Goal: Task Accomplishment & Management: Manage account settings

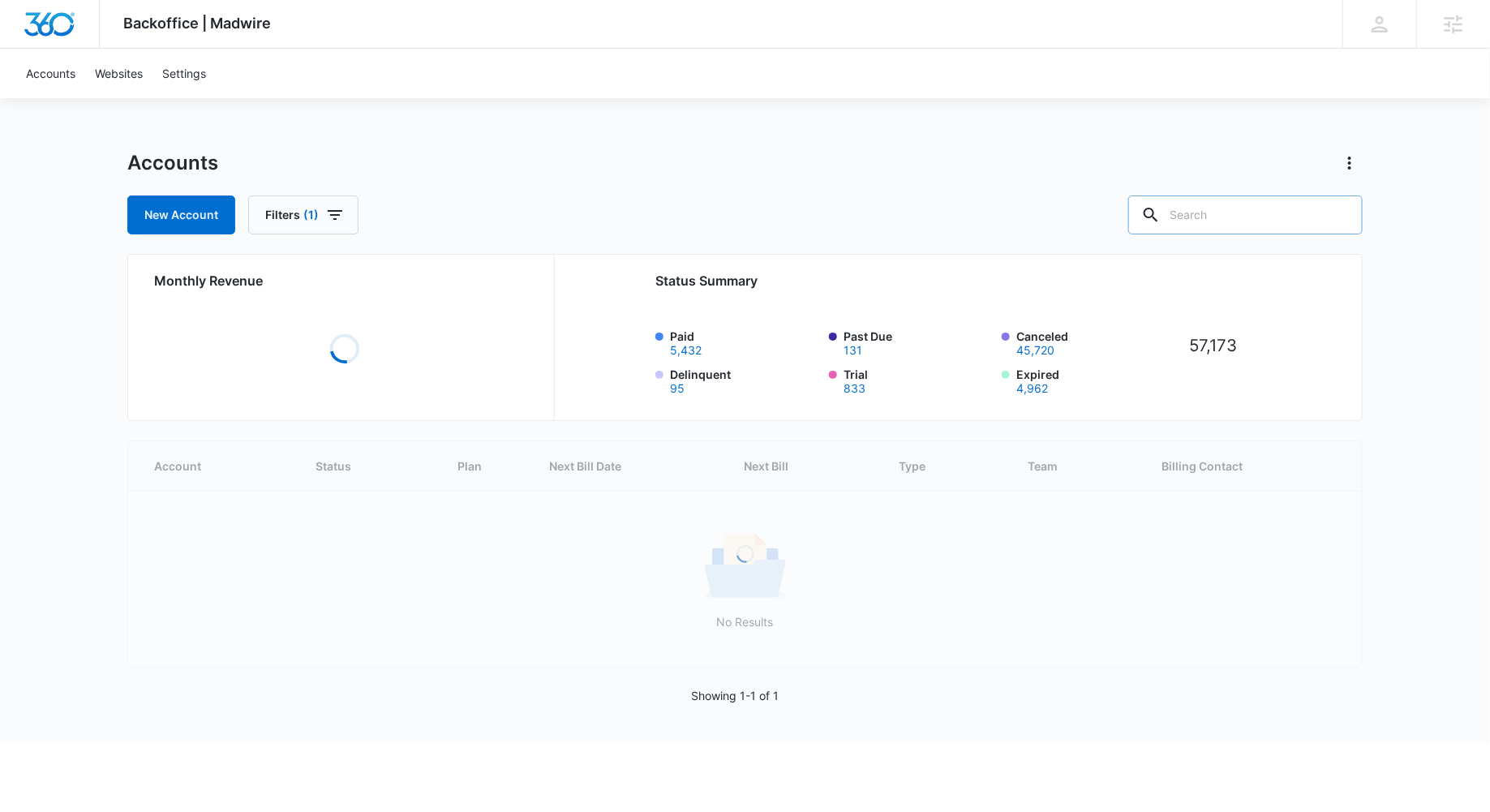
click at [1253, 202] on input "text" at bounding box center [1245, 215] width 234 height 39
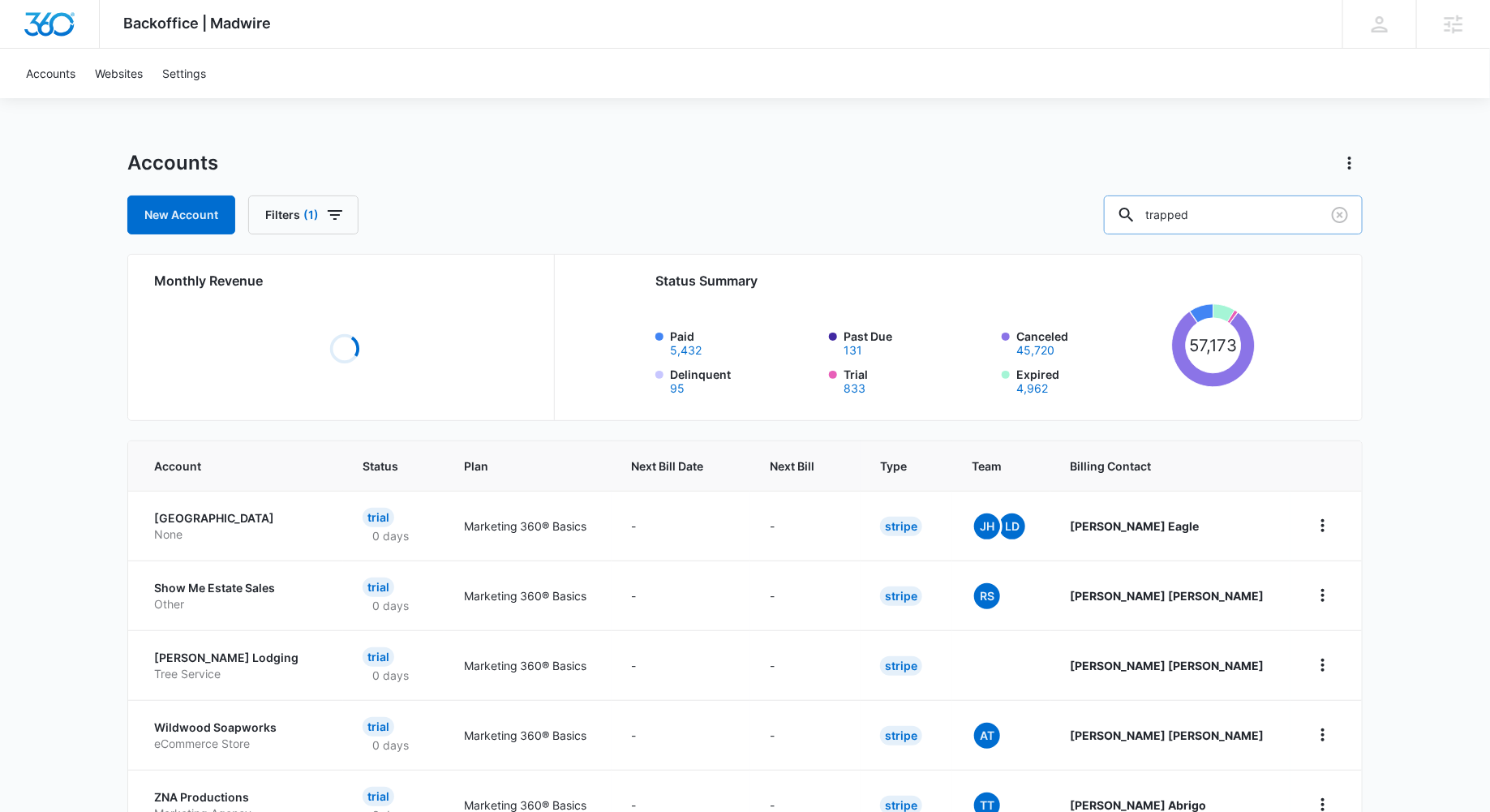
type input "trapped"
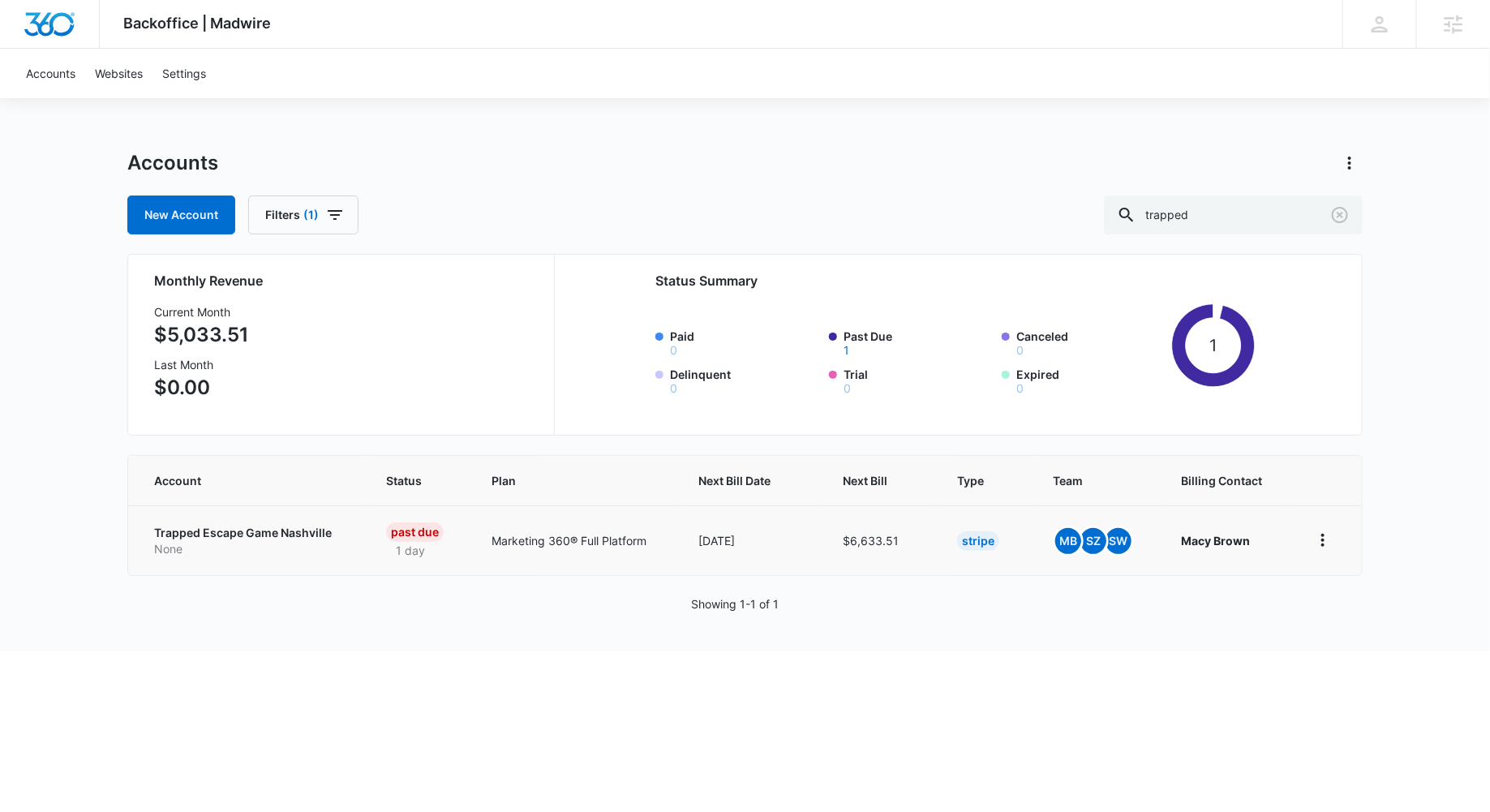
click at [322, 514] on td "Trapped Escape Game Nashville None" at bounding box center [248, 540] width 239 height 69
click at [286, 540] on p "None" at bounding box center [250, 548] width 193 height 16
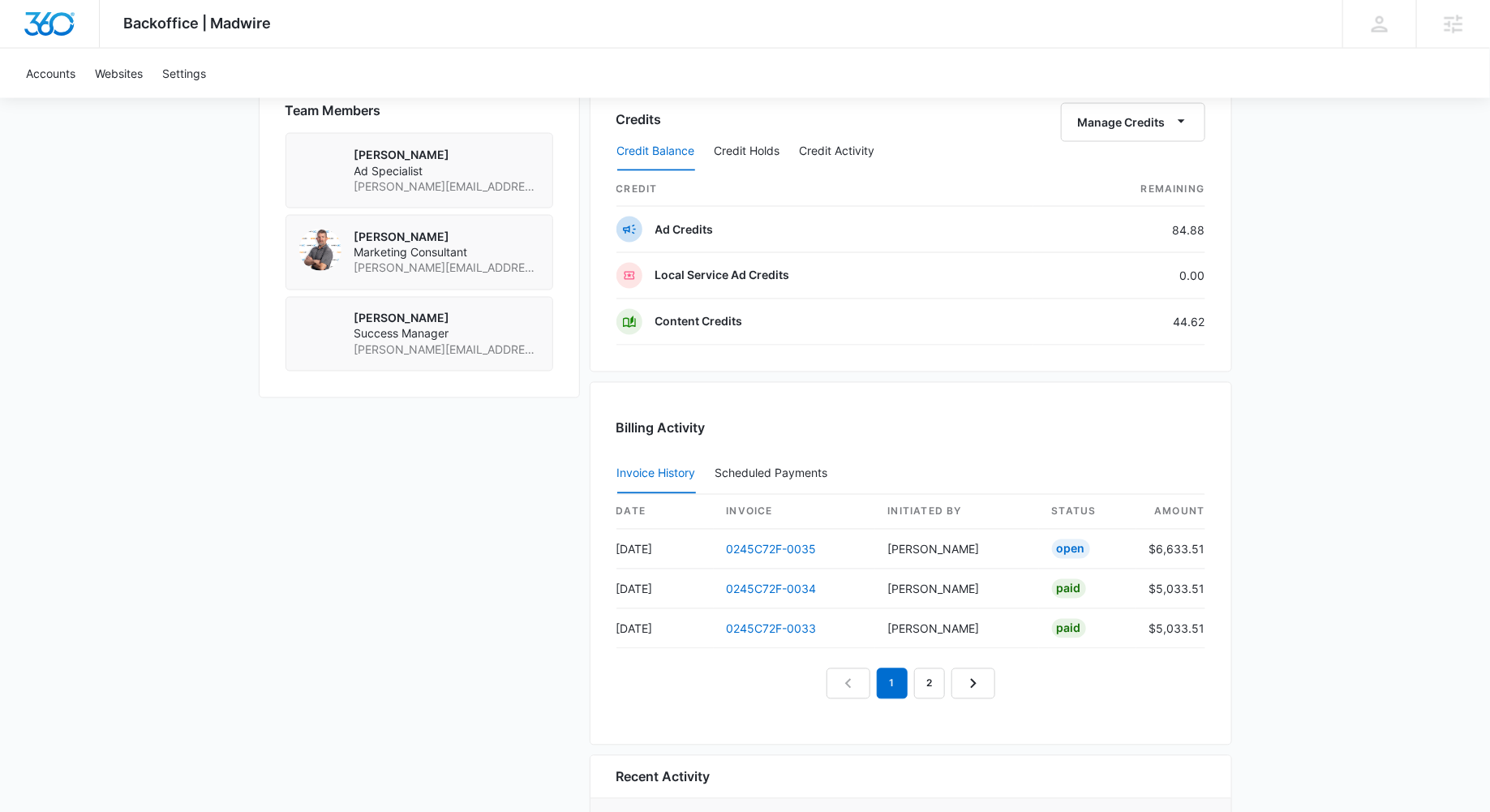
scroll to position [1237, 0]
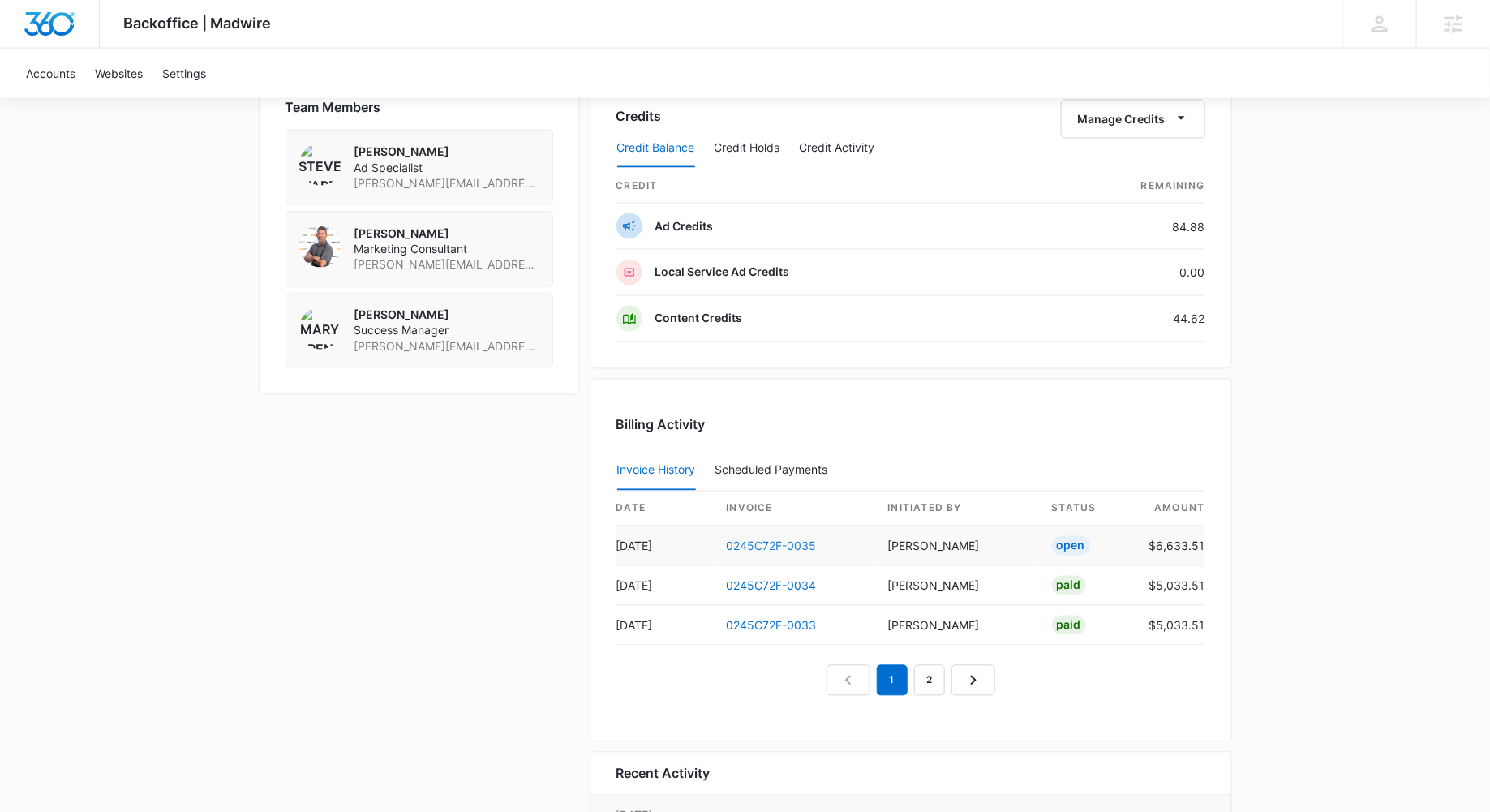
click at [768, 540] on link "0245C72F-0035" at bounding box center [771, 546] width 90 height 13
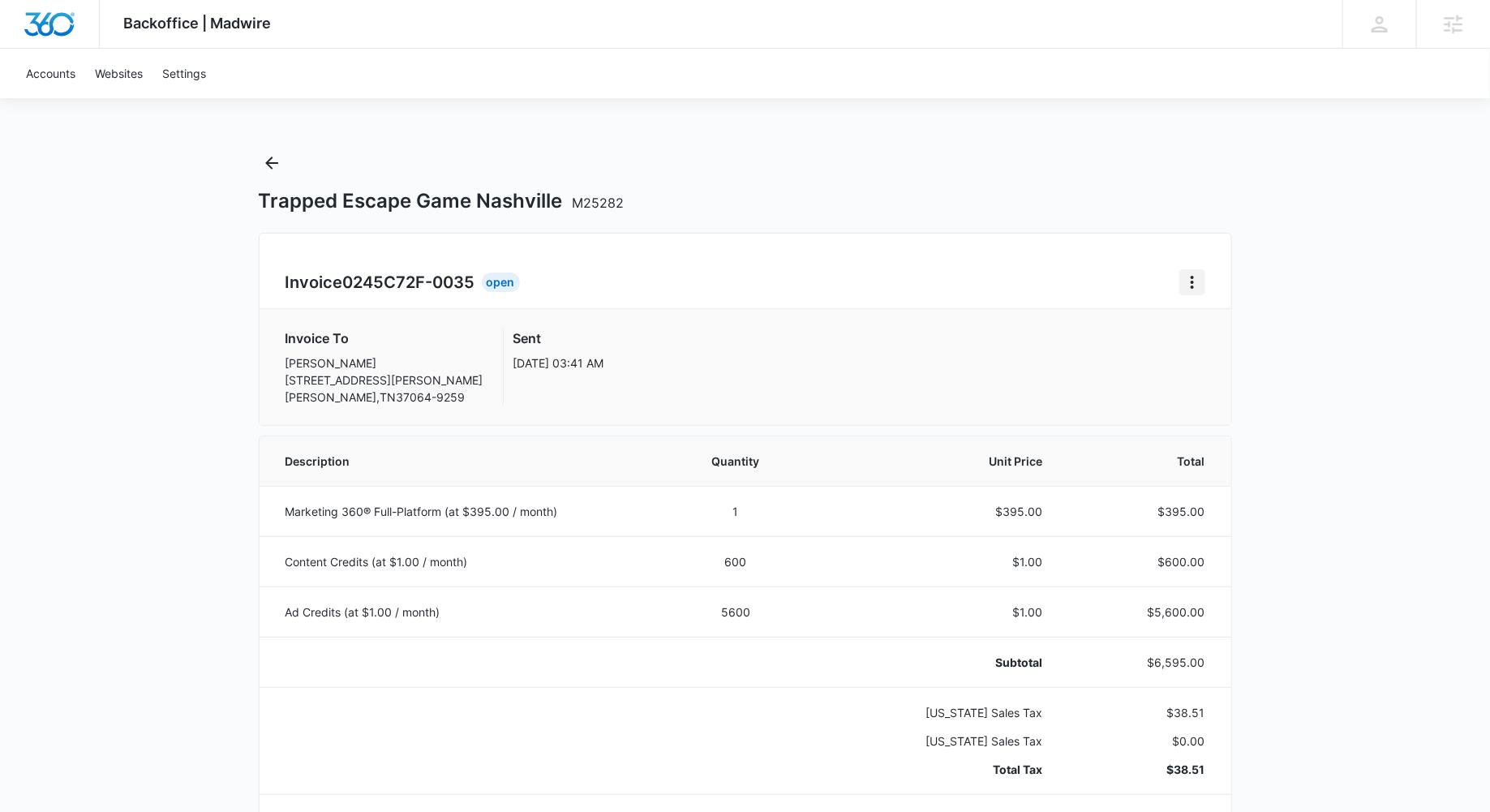
click at [1190, 283] on icon "Home" at bounding box center [1193, 282] width 20 height 20
click at [1268, 355] on div "Retry Payment" at bounding box center [1247, 352] width 94 height 12
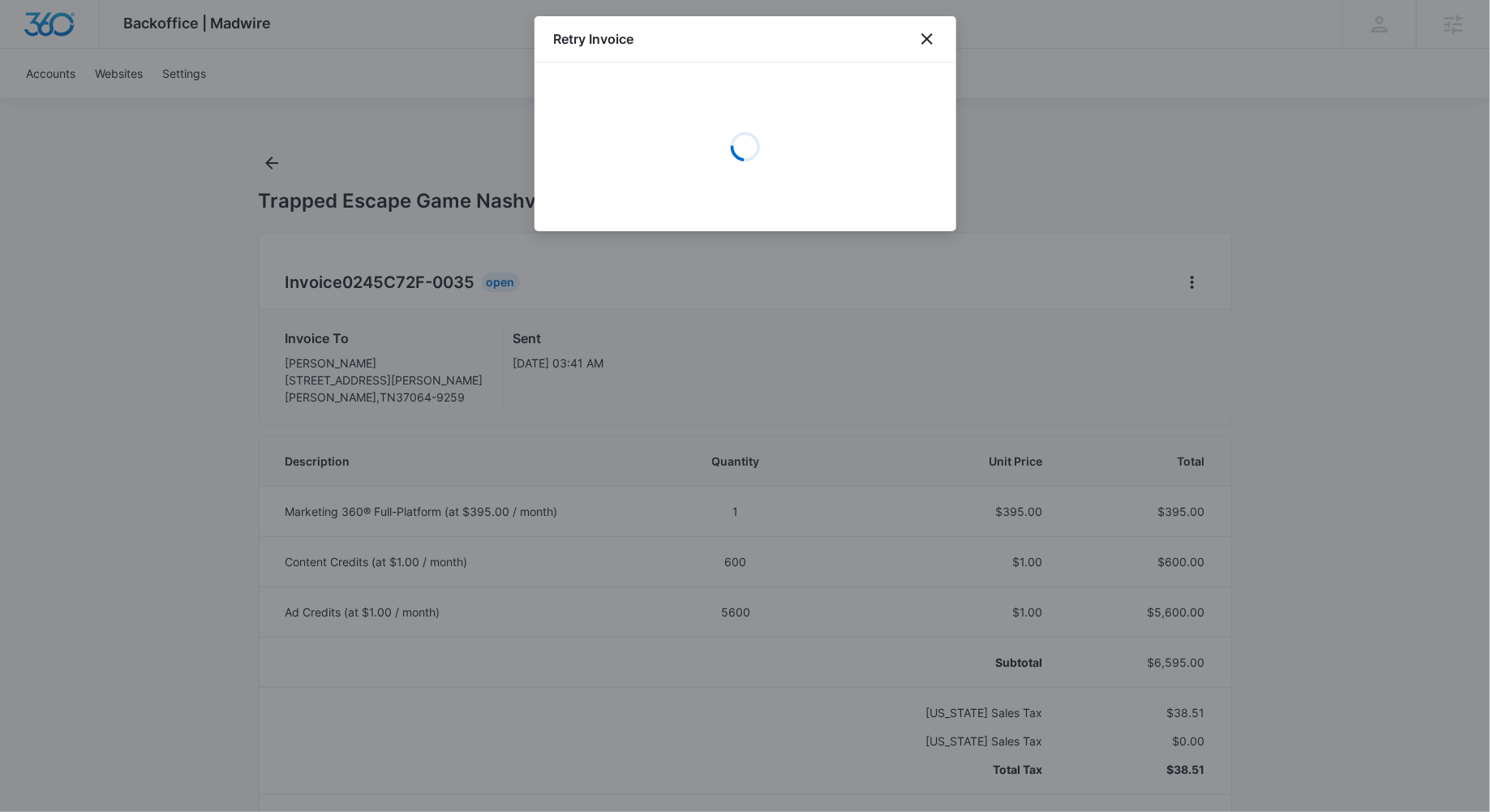
select select "pm_1Mqfz9A4n8RTgNjUSPfNHwvw"
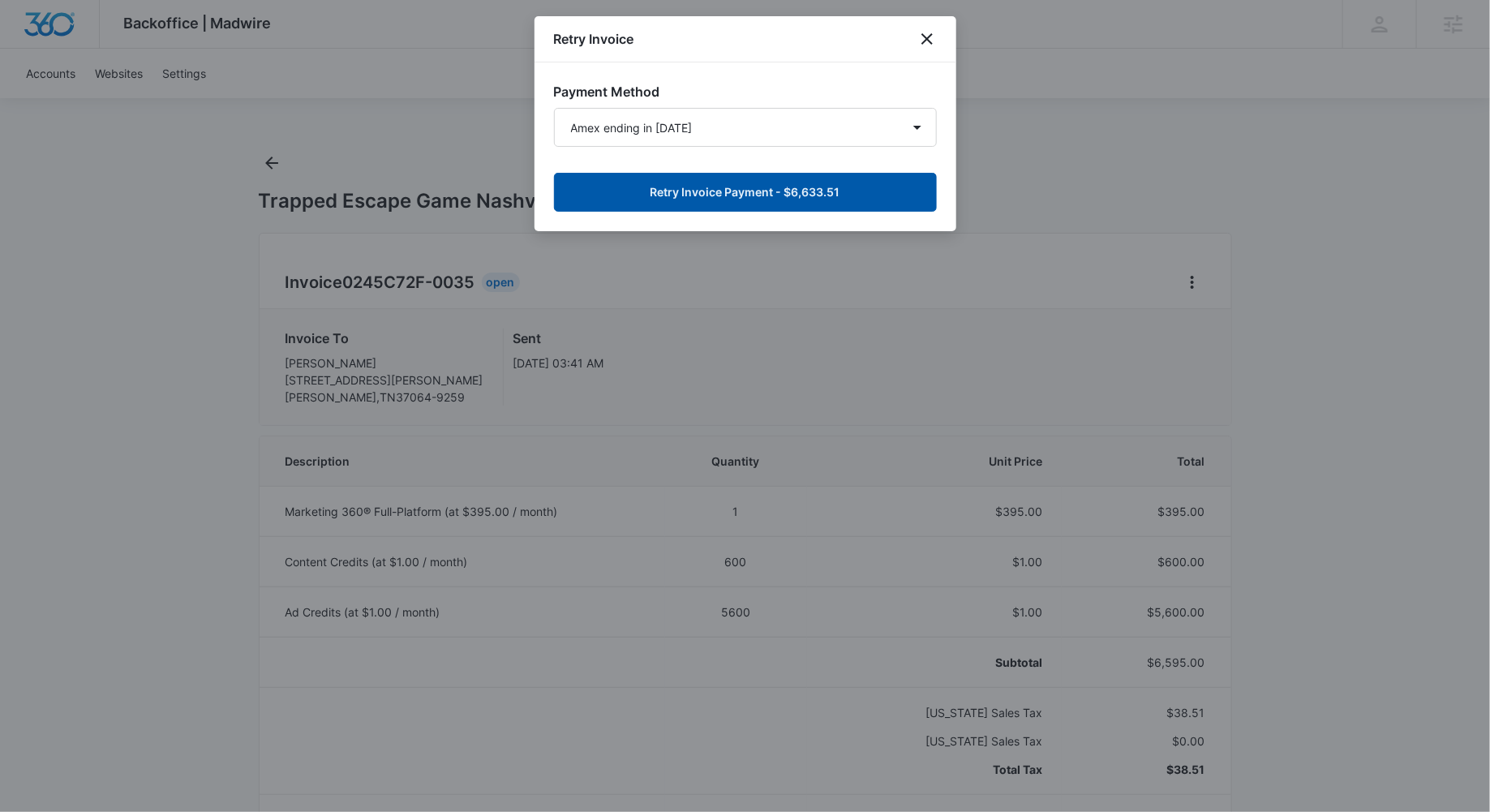
click at [856, 178] on button "Retry Invoice Payment - $6,633.51" at bounding box center [745, 192] width 383 height 39
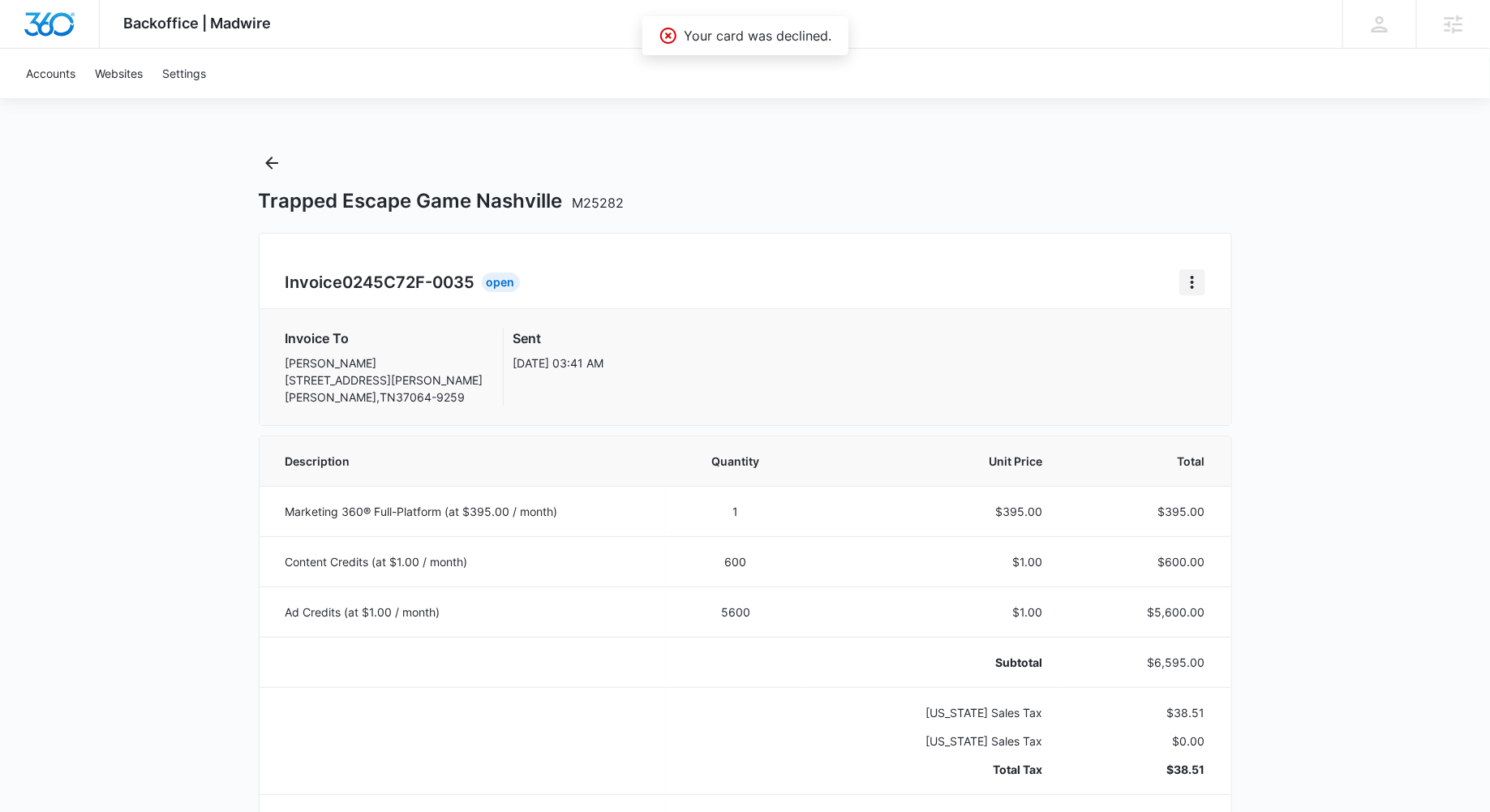
click at [1196, 277] on icon "Home" at bounding box center [1193, 282] width 20 height 20
click at [1221, 355] on div "Retry Payment" at bounding box center [1247, 352] width 94 height 12
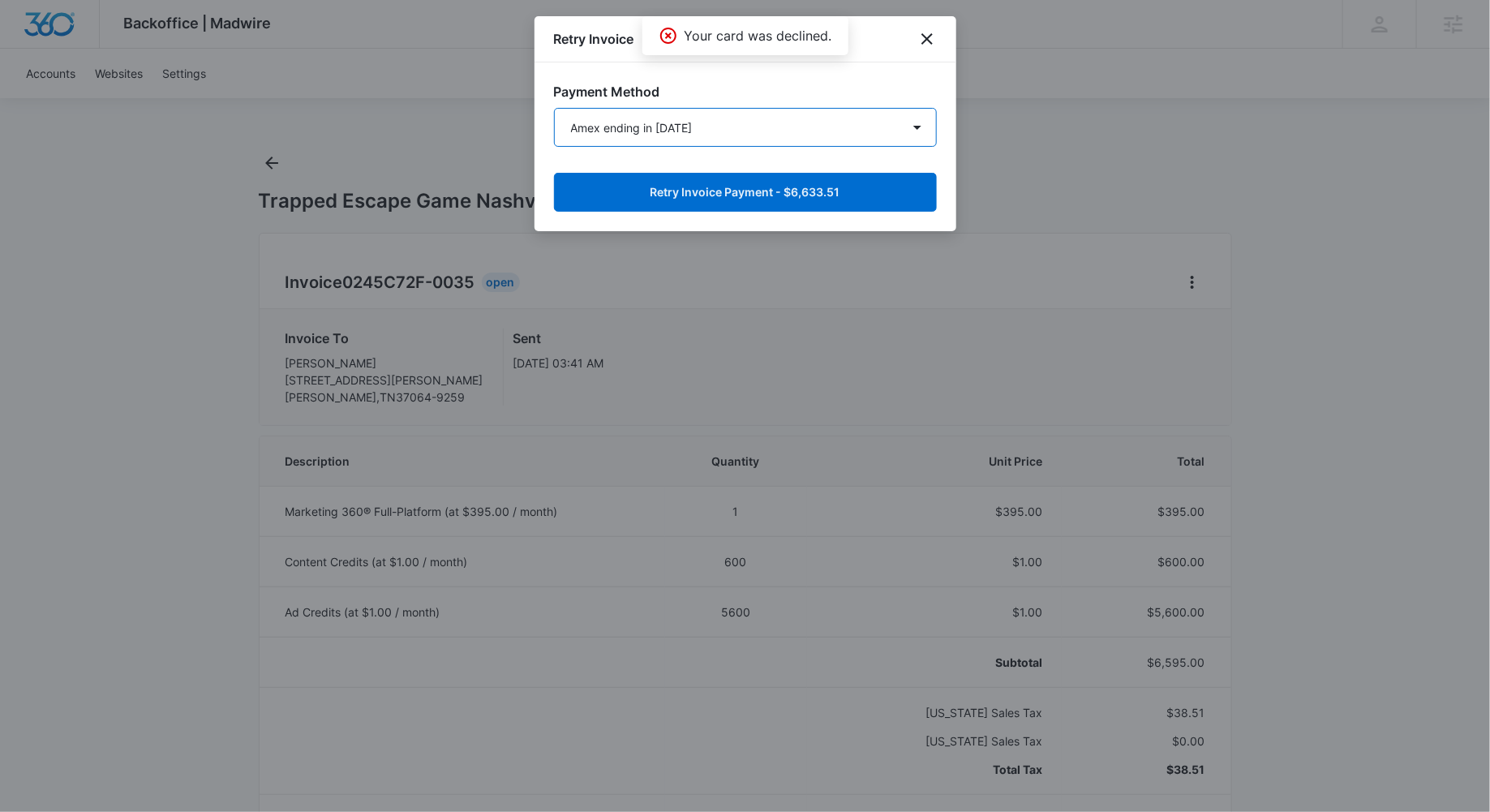
click at [762, 124] on select "Visa ending in 6878 Visa ending in 9206 Amex ending in 1005 Visa ending in 9206…" at bounding box center [745, 127] width 383 height 39
select select "pm_1MqfzDA4n8RTgNjUojGxnHLf"
click at [554, 108] on select "Visa ending in 6878 Visa ending in 9206 Amex ending in 1005 Visa ending in 9206…" at bounding box center [745, 127] width 383 height 39
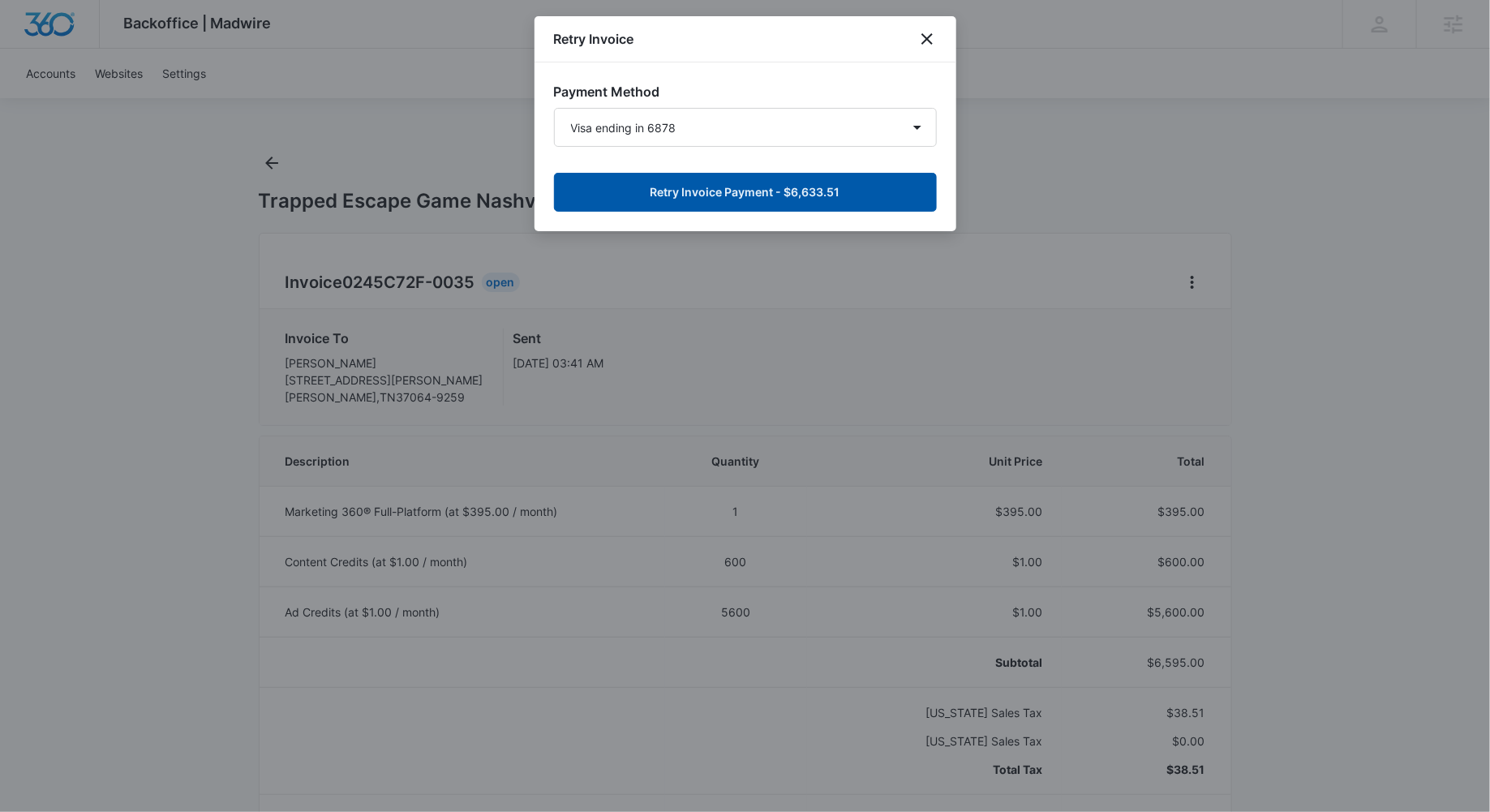
click at [881, 186] on button "Retry Invoice Payment - $6,633.51" at bounding box center [745, 192] width 383 height 39
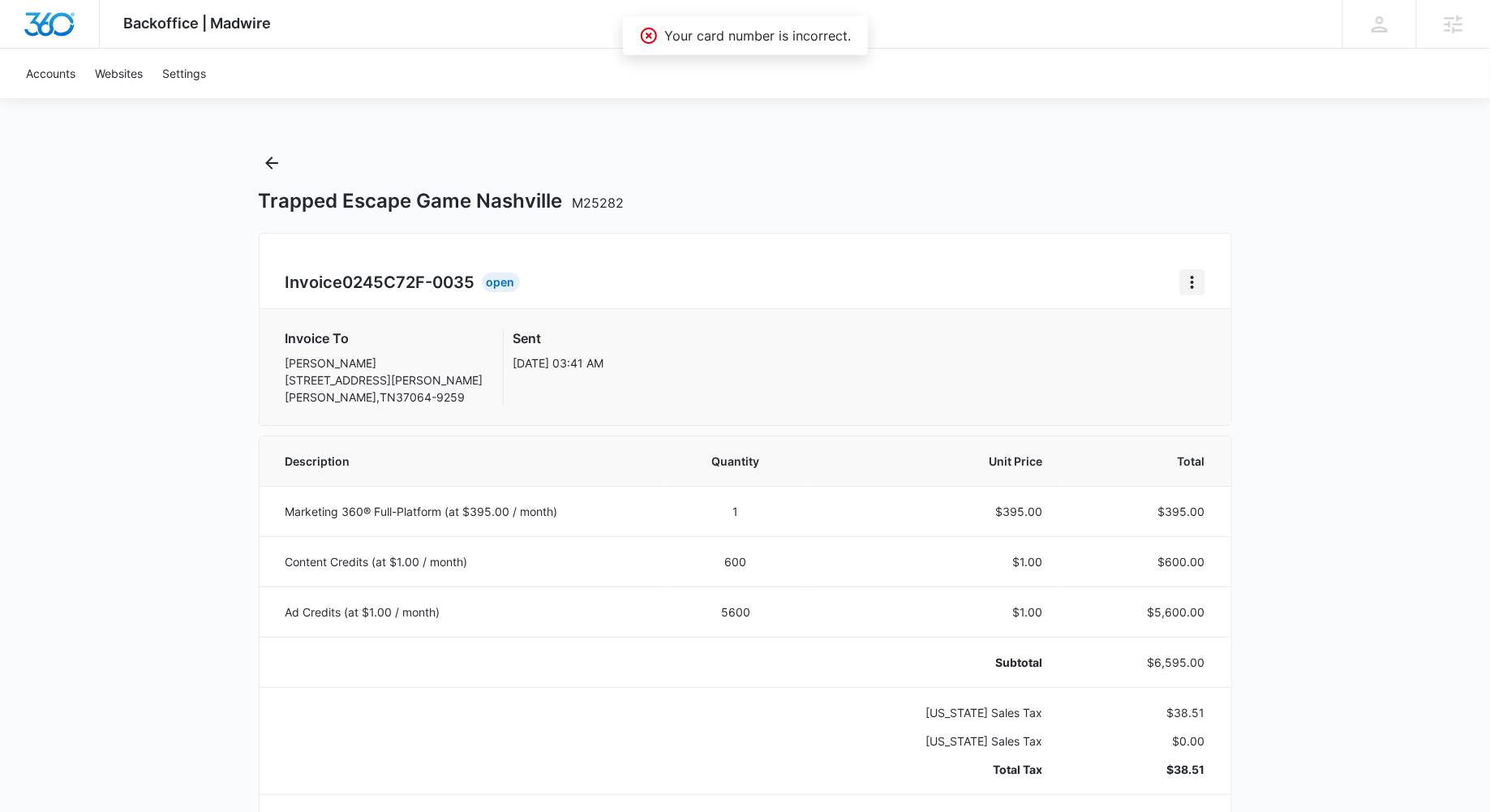
click at [1187, 290] on icon "Home" at bounding box center [1193, 282] width 20 height 20
click at [1222, 342] on button "Retry Payment" at bounding box center [1256, 352] width 152 height 24
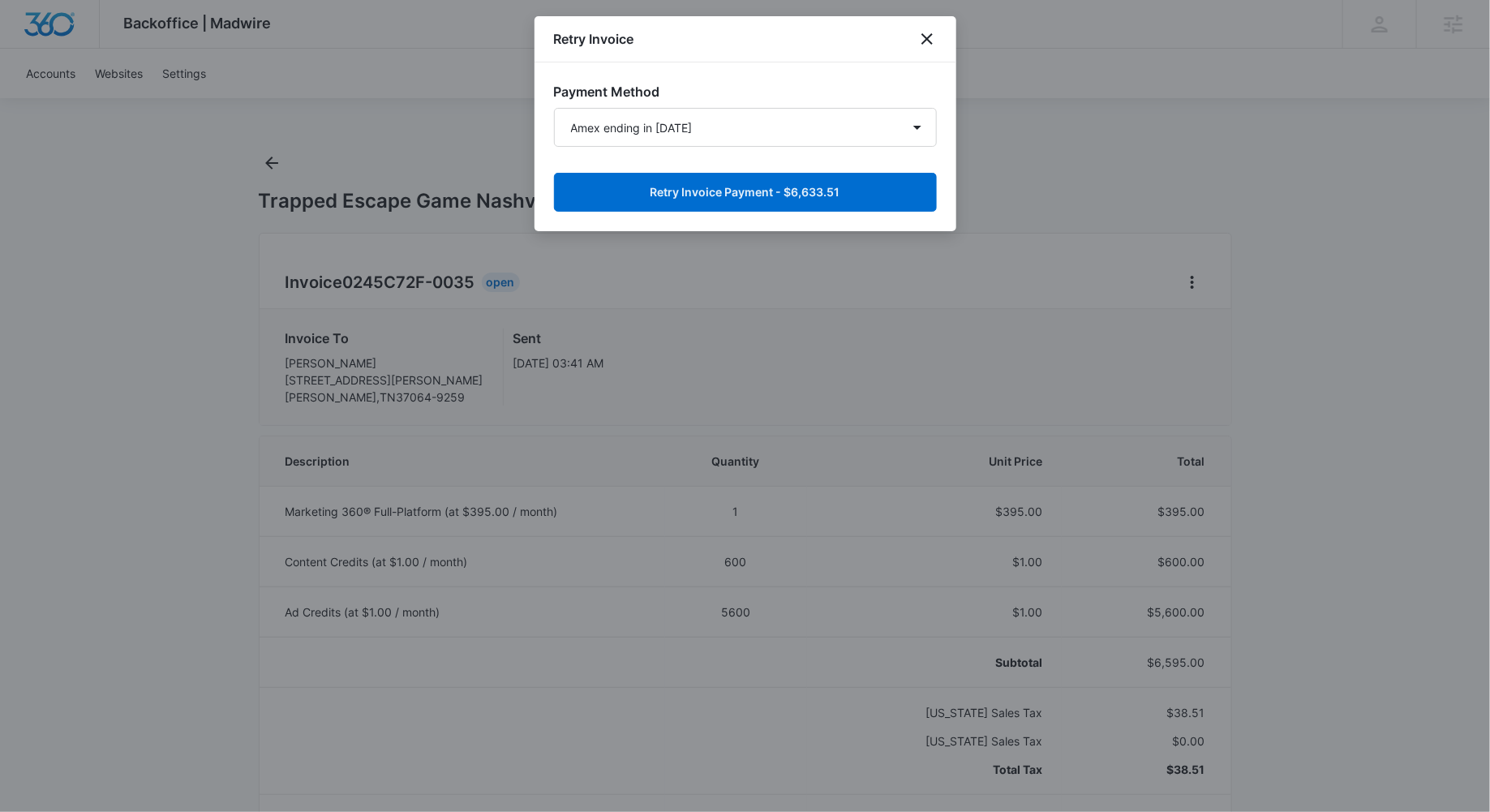
click at [848, 96] on h3 "Payment Method" at bounding box center [745, 92] width 383 height 20
click at [834, 114] on select "Visa ending in 6878 Visa ending in 9206 Amex ending in 1005 Visa ending in 9206…" at bounding box center [745, 127] width 383 height 39
select select "pm_1MqfzBA4n8RTgNjUOra8GgrX"
click at [554, 108] on select "Visa ending in 6878 Visa ending in 9206 Amex ending in 1005 Visa ending in 9206…" at bounding box center [745, 127] width 383 height 39
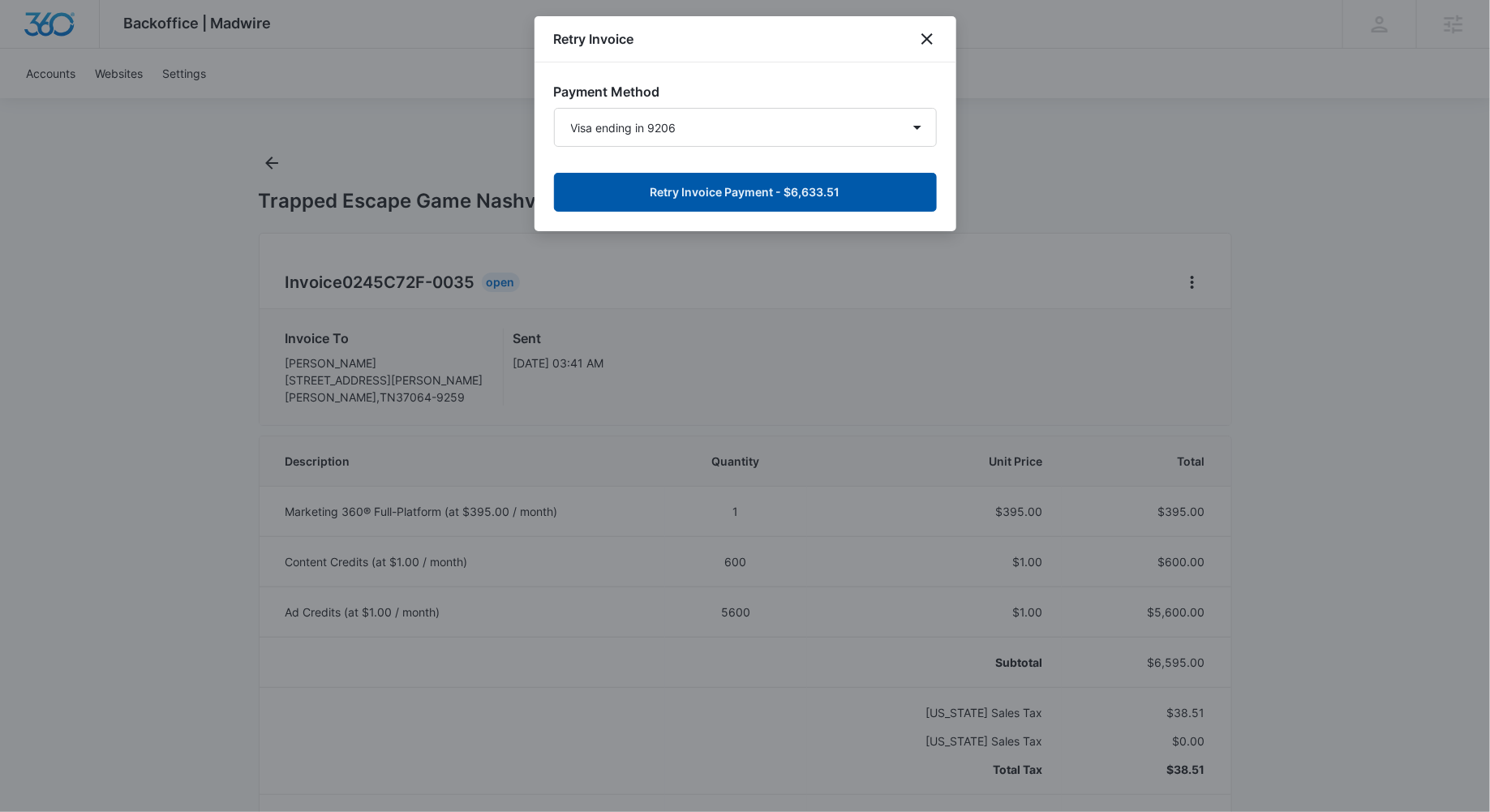
click at [867, 200] on button "Retry Invoice Payment - $6,633.51" at bounding box center [745, 192] width 383 height 39
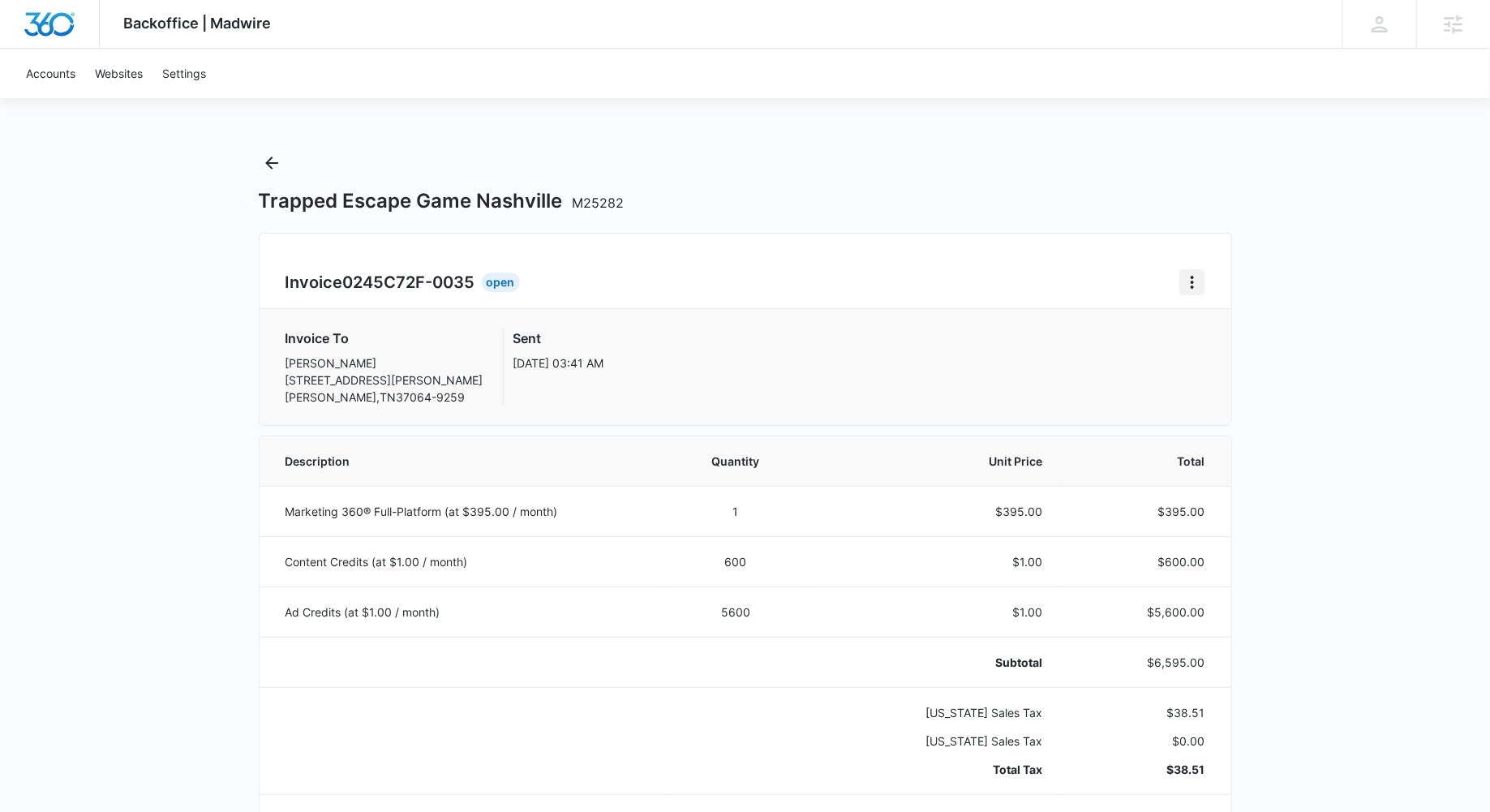
click at [1192, 282] on icon "Home" at bounding box center [1193, 282] width 4 height 13
click at [1219, 347] on div "Retry Payment" at bounding box center [1247, 352] width 94 height 12
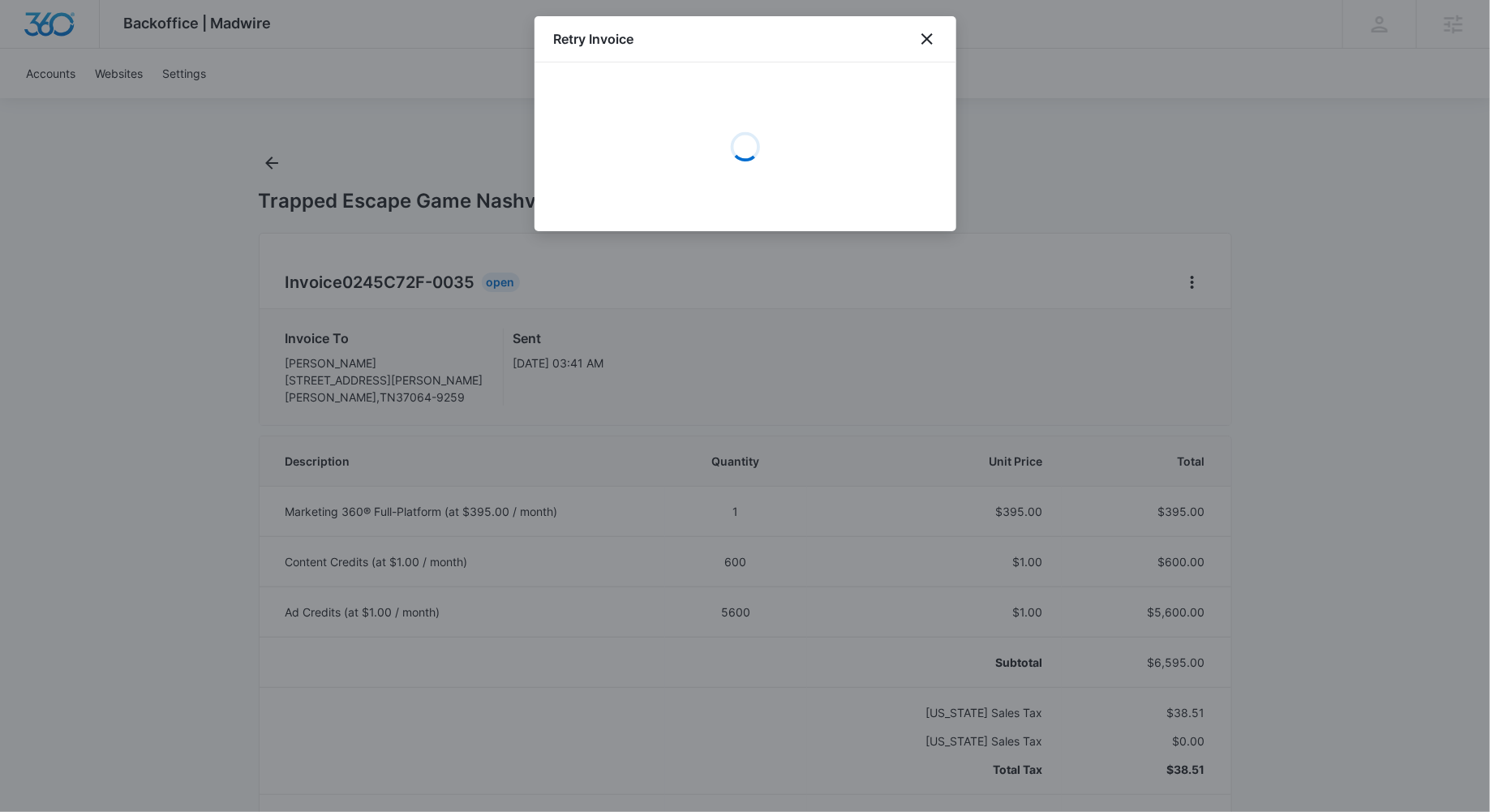
select select "pm_1Mqfz9A4n8RTgNjUSPfNHwvw"
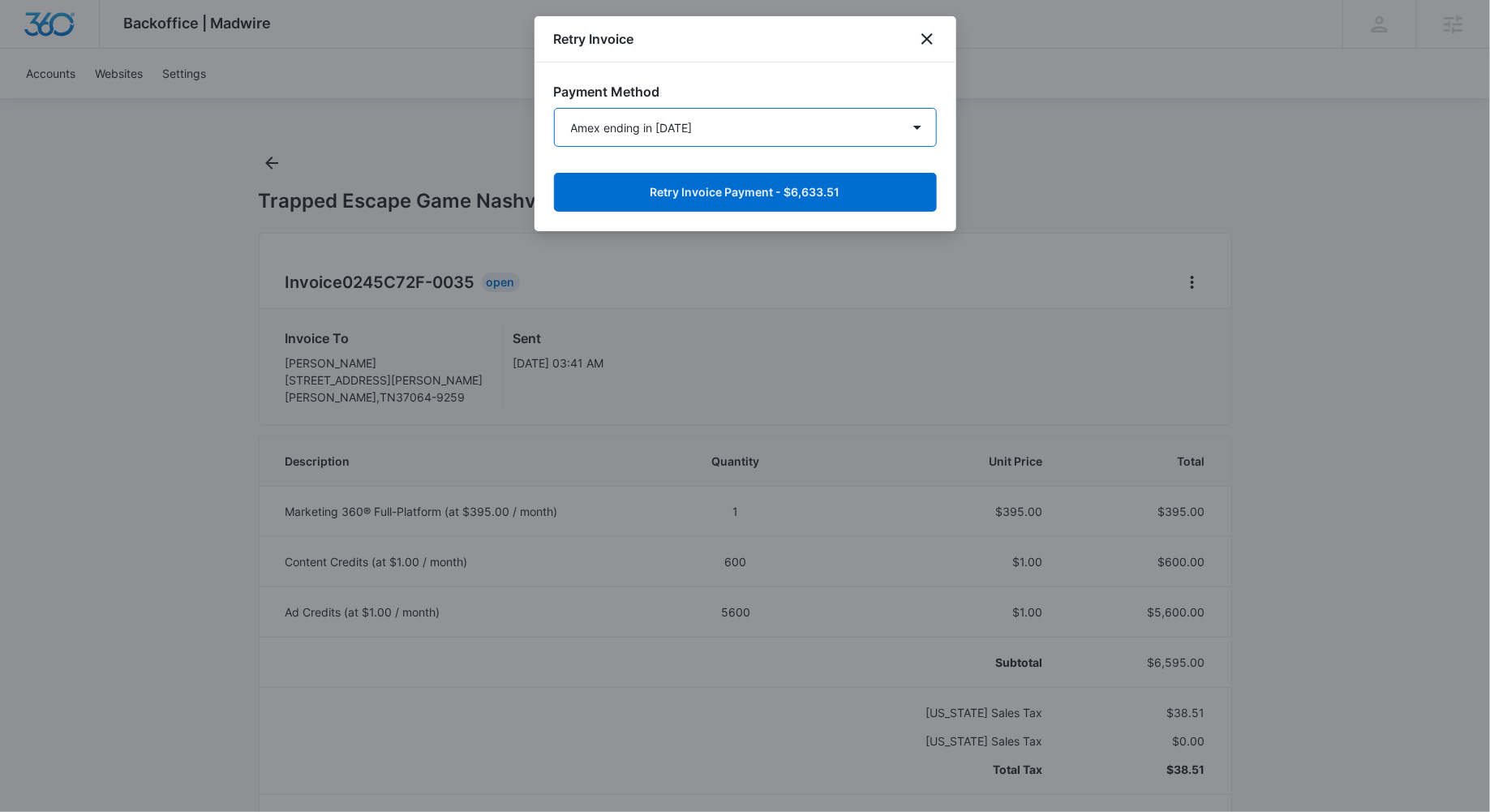
click at [858, 139] on select "Visa ending in 6878 Visa ending in 9206 Amex ending in 1005 Visa ending in 9206…" at bounding box center [745, 127] width 383 height 39
click at [554, 108] on select "Visa ending in 6878 Visa ending in 9206 Amex ending in 1005 Visa ending in 9206…" at bounding box center [745, 127] width 383 height 39
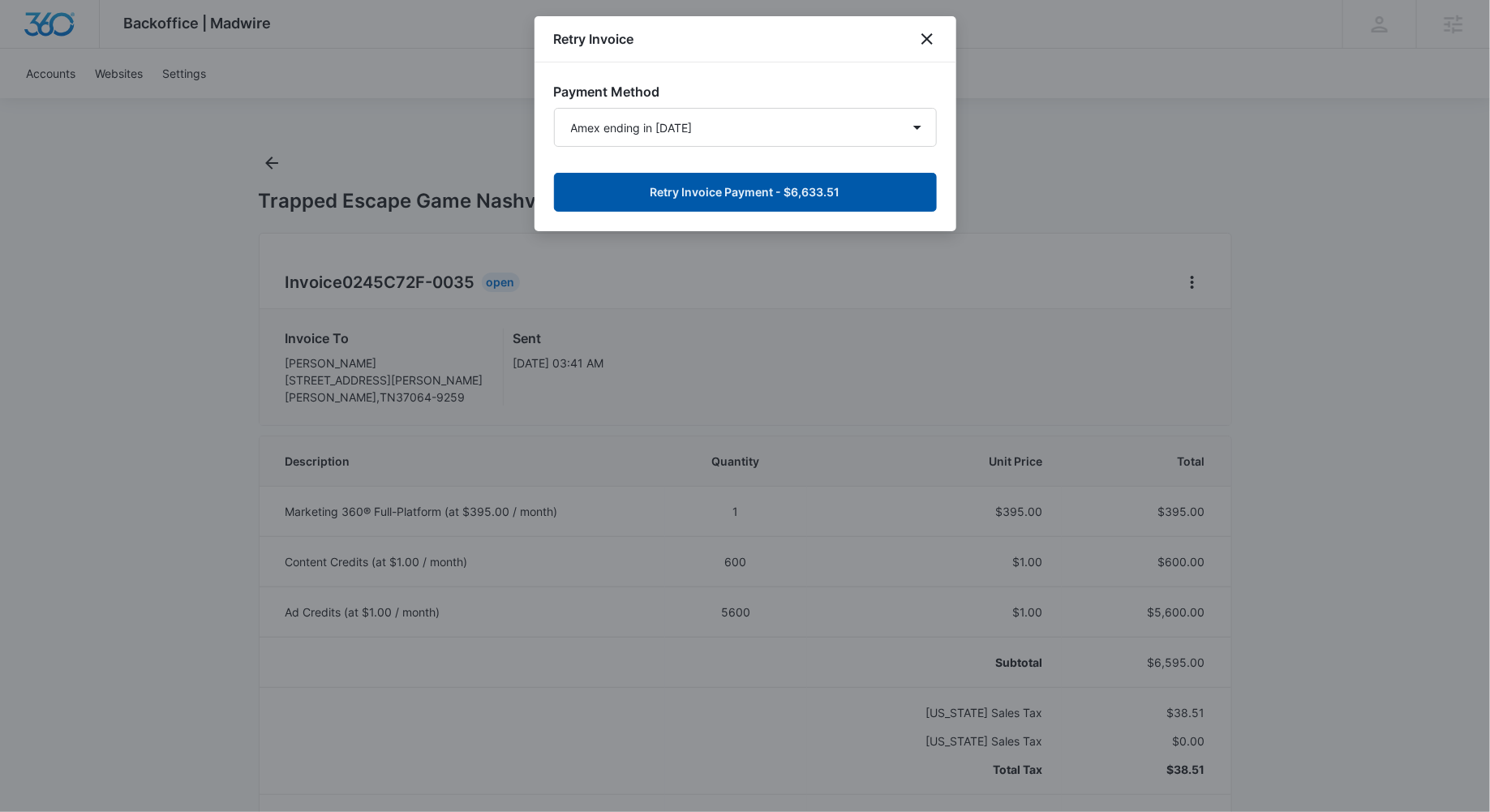
click at [830, 180] on button "Retry Invoice Payment - $6,633.51" at bounding box center [745, 192] width 383 height 39
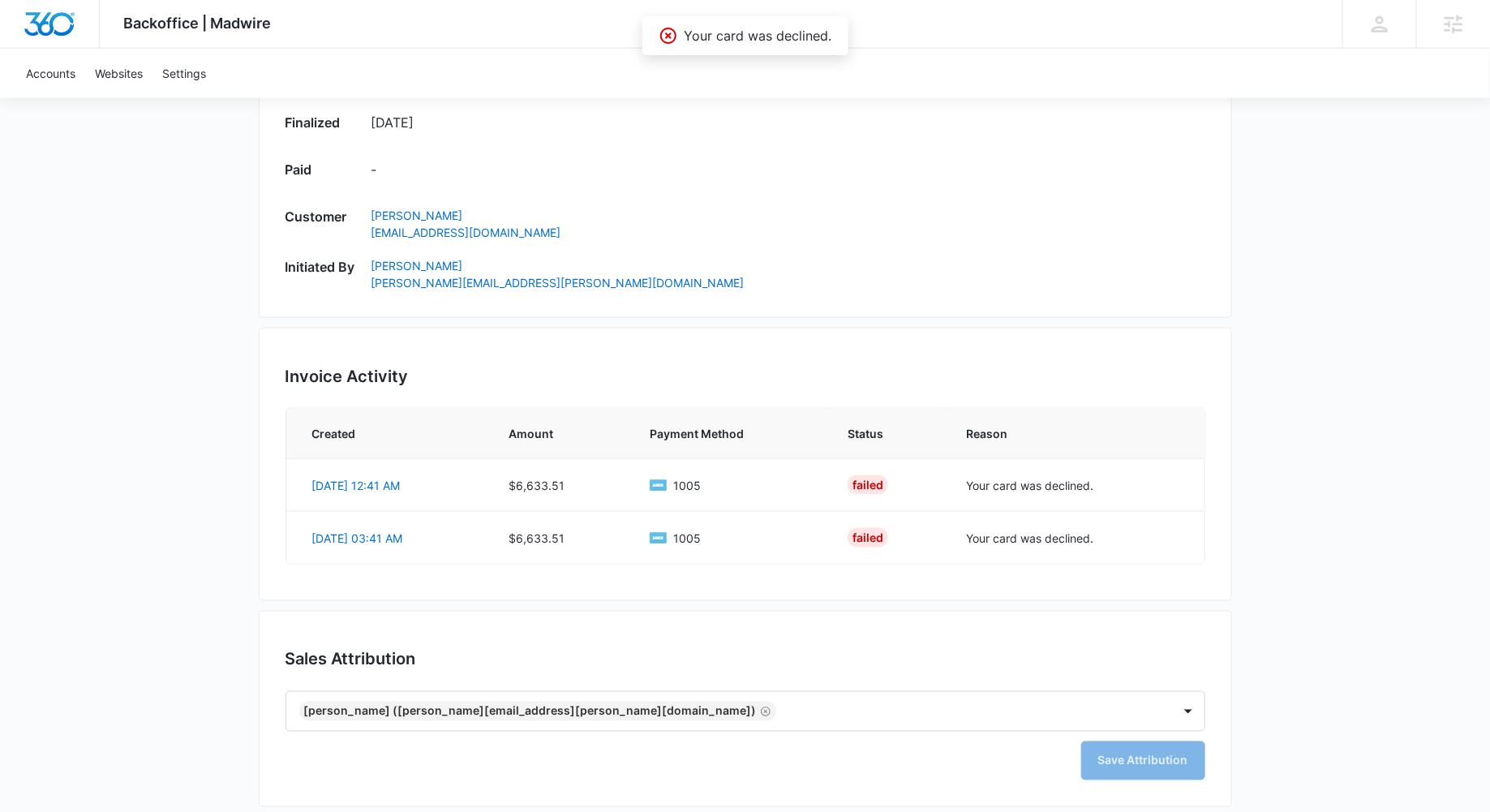
scroll to position [877, 0]
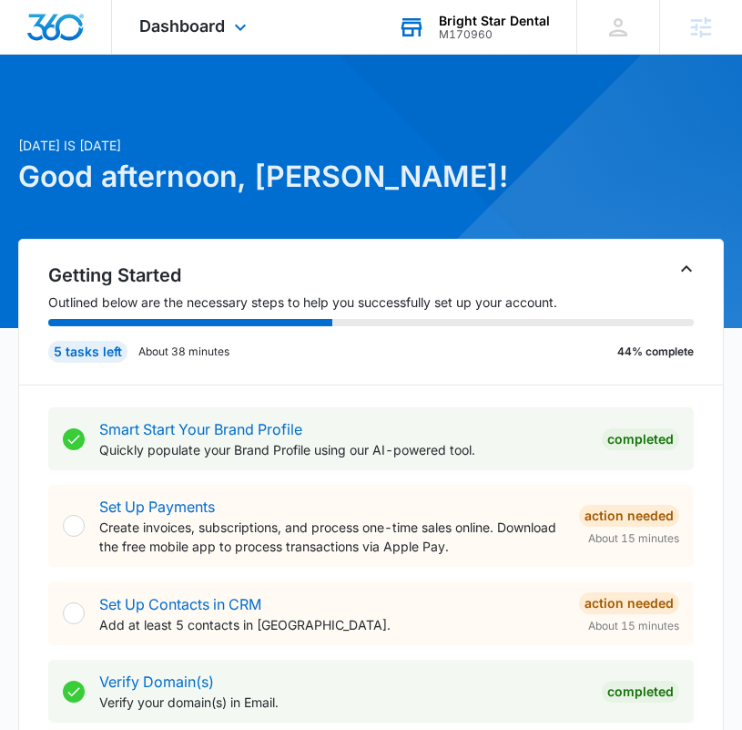
click at [498, 36] on div "M170960" at bounding box center [494, 34] width 111 height 13
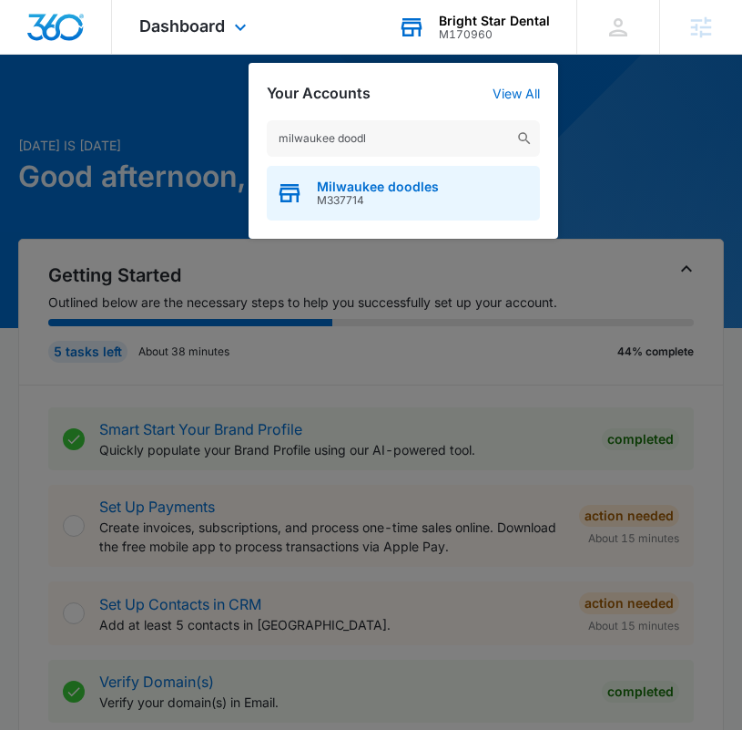
type input "milwaukee doodl"
click at [408, 203] on span "M337714" at bounding box center [378, 200] width 122 height 13
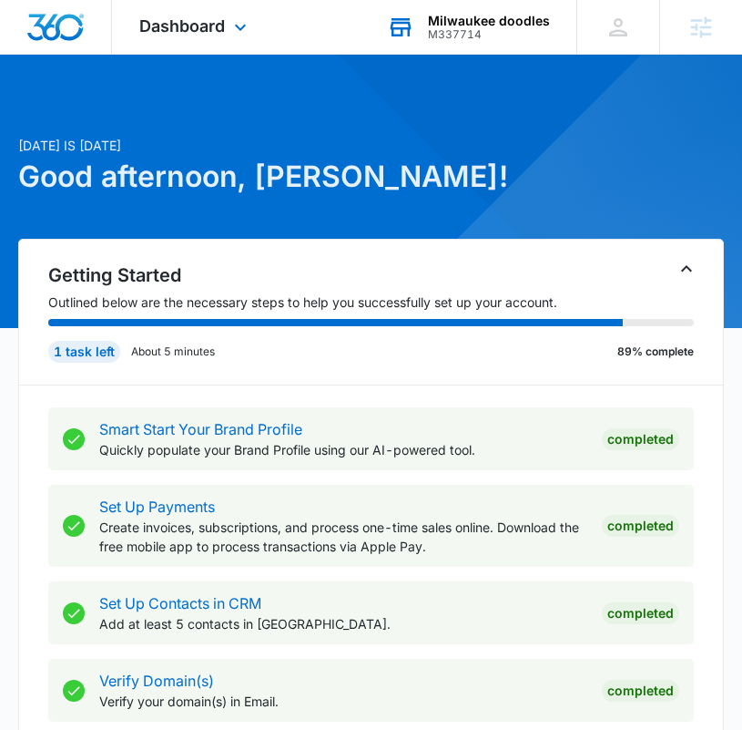
click at [203, 36] on div "Dashboard Apps Reputation Websites Forms CRM Email Social Shop Payments POS Con…" at bounding box center [195, 27] width 167 height 54
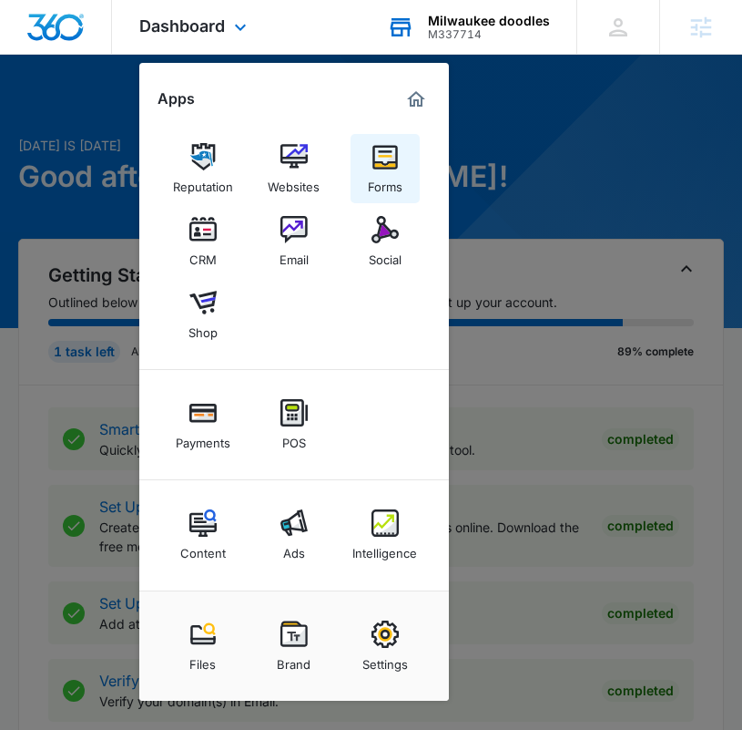
click at [403, 174] on link "Forms" at bounding box center [385, 168] width 69 height 69
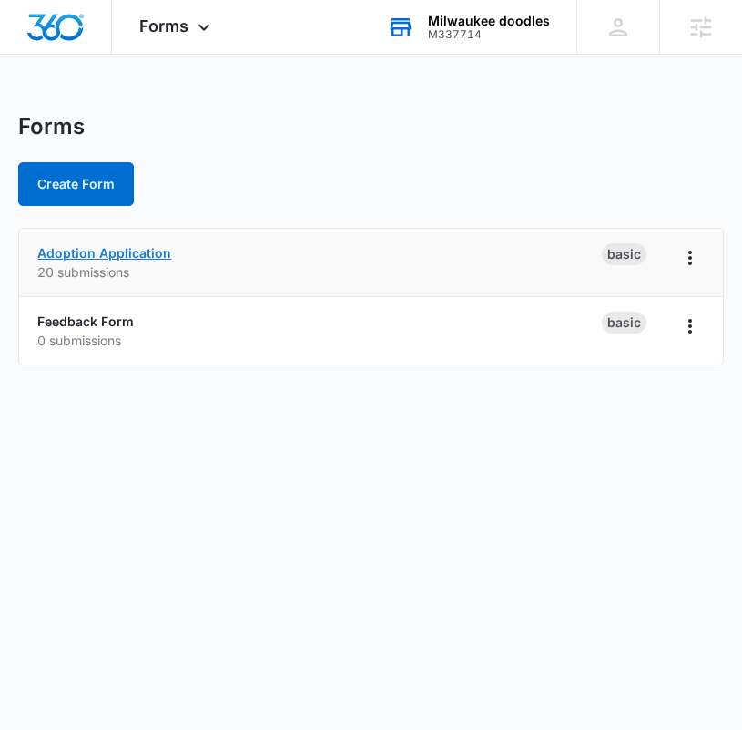
click at [108, 250] on link "Adoption Application" at bounding box center [104, 252] width 134 height 15
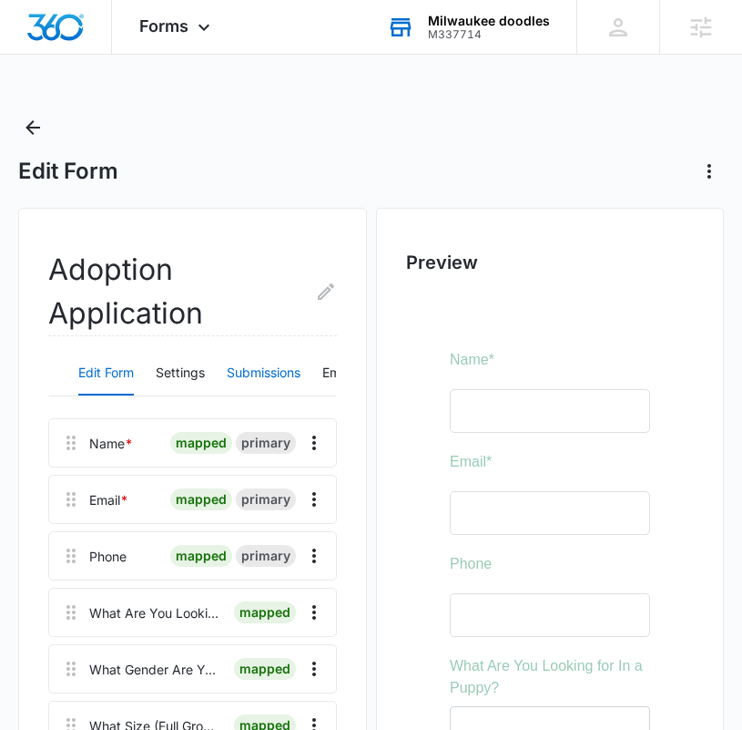
click at [277, 373] on button "Submissions" at bounding box center [264, 374] width 74 height 44
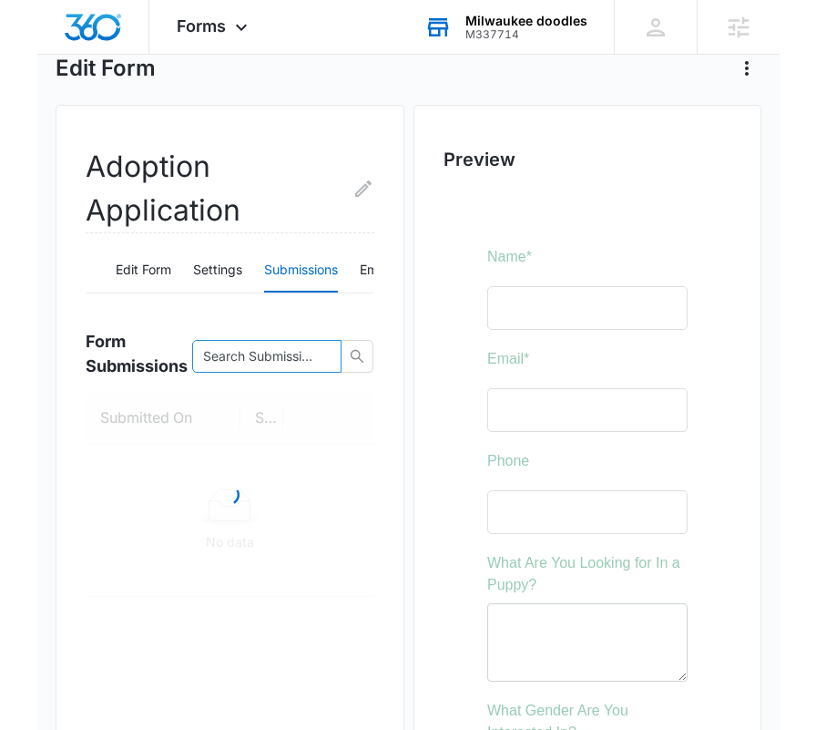
scroll to position [105, 0]
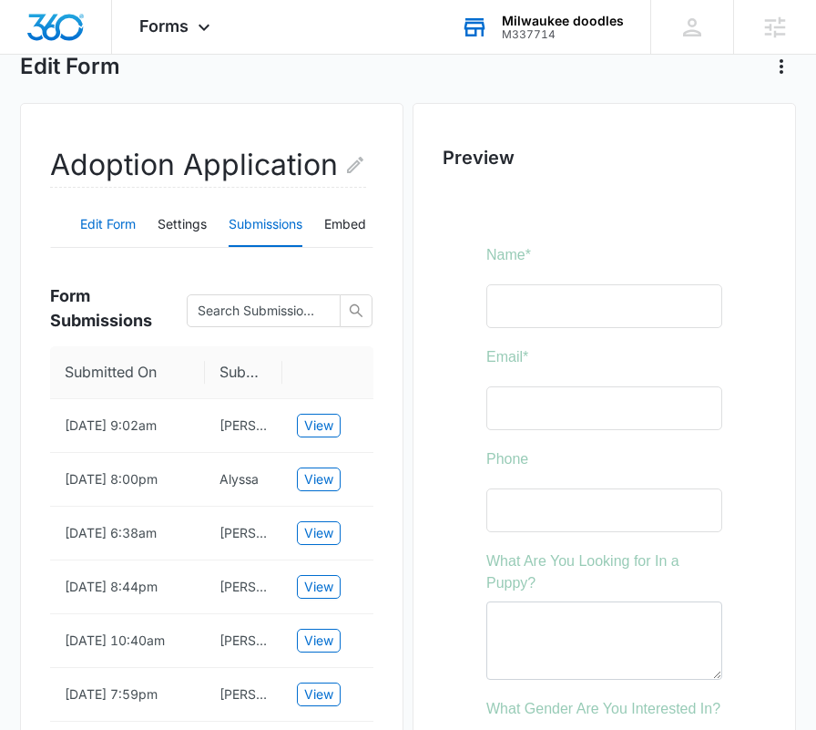
click at [112, 227] on button "Edit Form" at bounding box center [108, 225] width 56 height 44
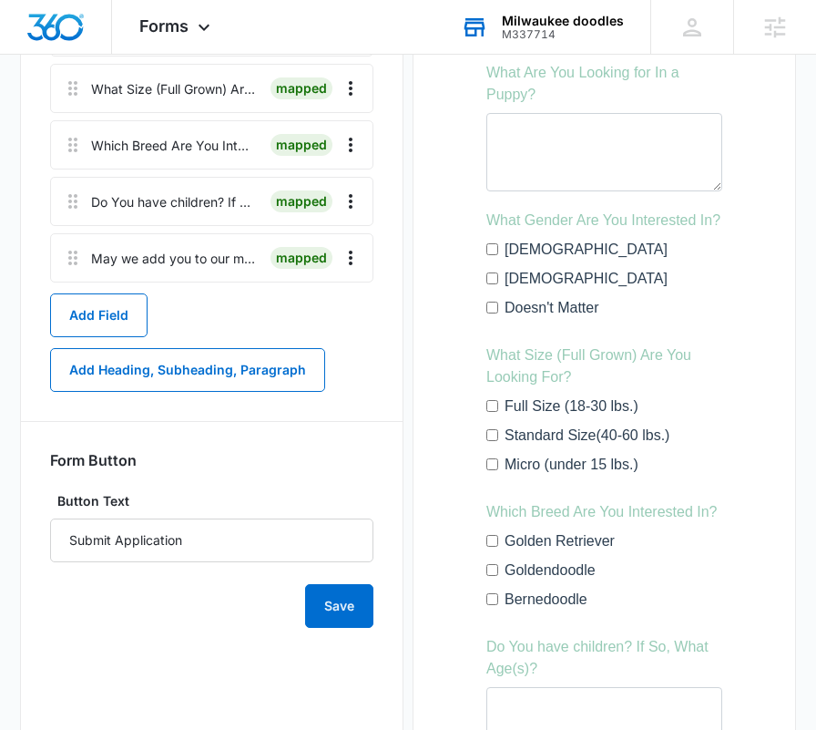
scroll to position [604, 0]
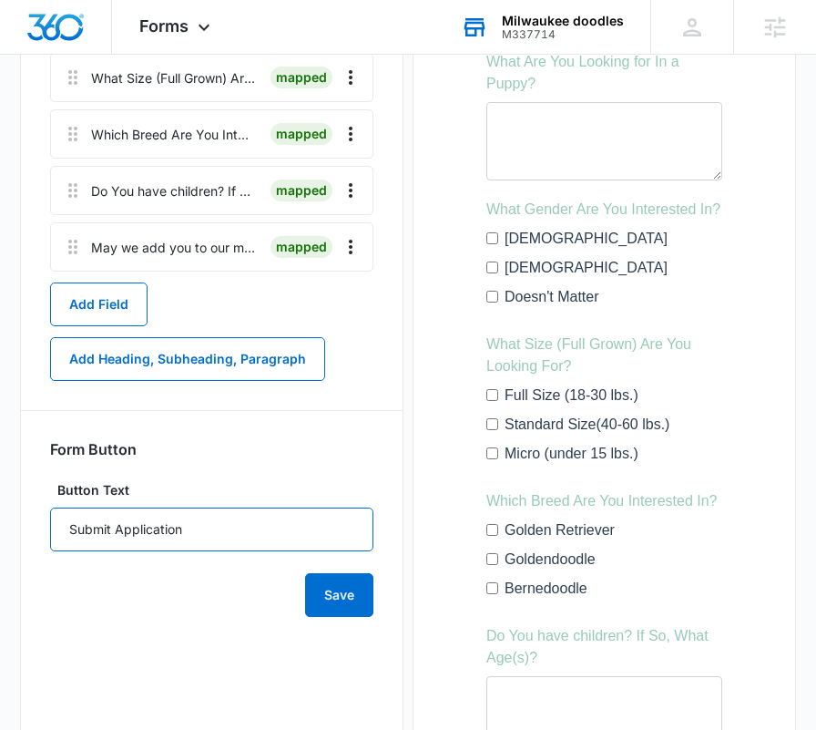
click at [294, 525] on input "Submit Application" at bounding box center [211, 529] width 323 height 44
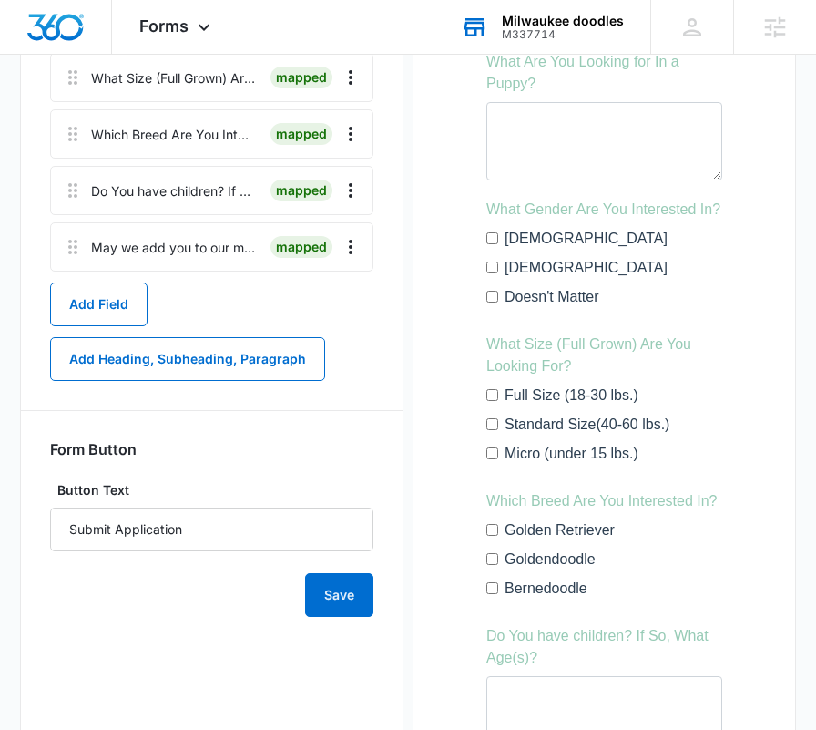
click at [298, 474] on form "Form Button Button Text Submit Application Save" at bounding box center [211, 528] width 323 height 177
click at [342, 595] on button "Save" at bounding box center [339, 595] width 68 height 44
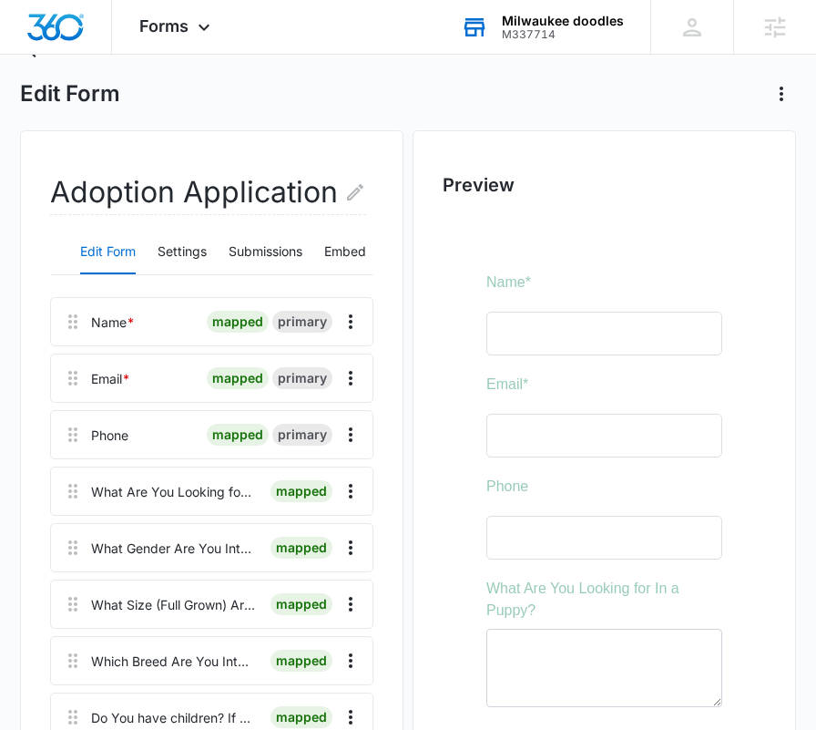
scroll to position [20, 0]
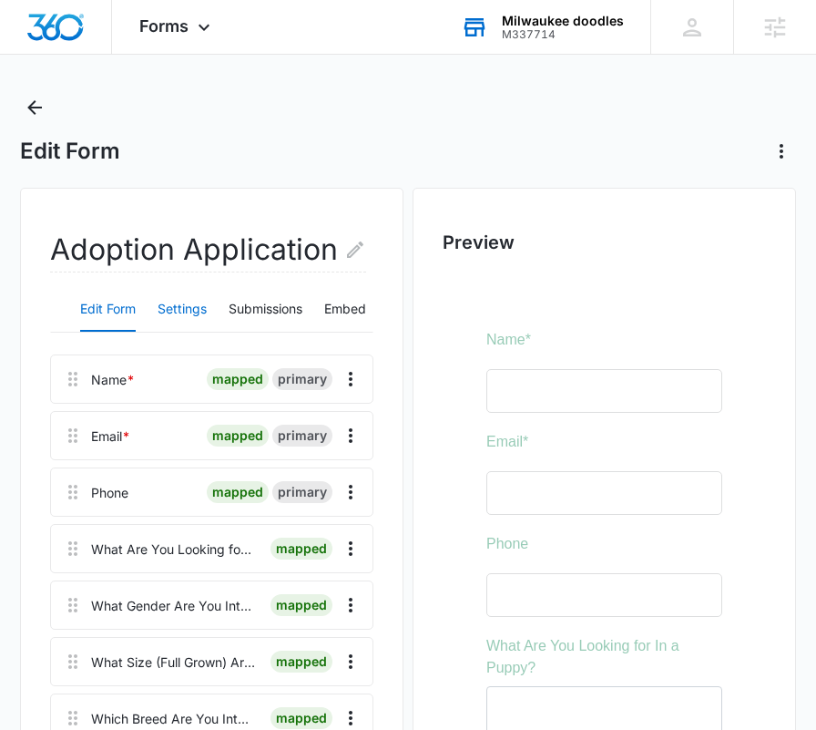
click at [190, 317] on button "Settings" at bounding box center [182, 310] width 49 height 44
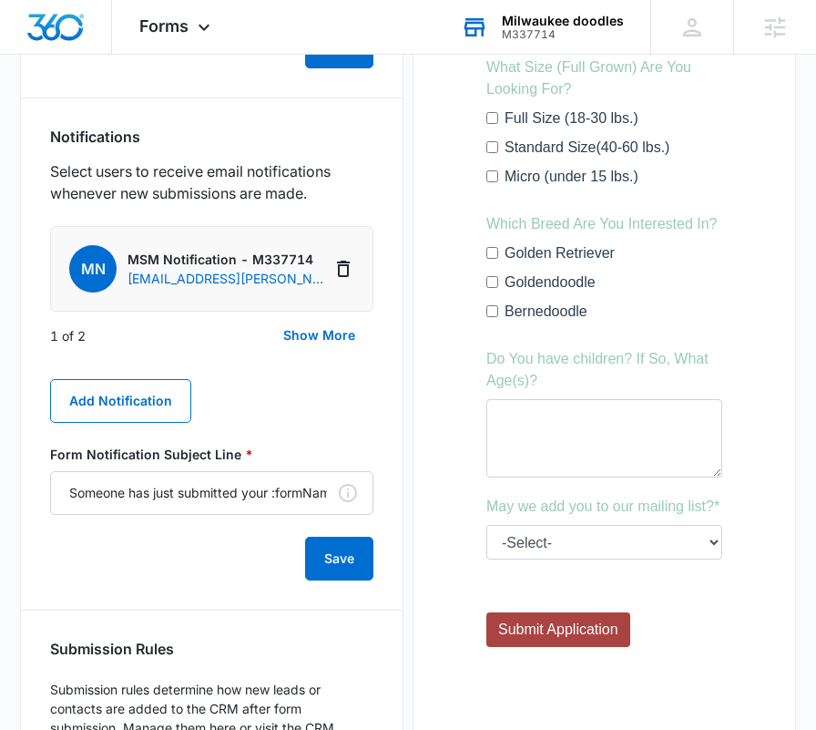
scroll to position [885, 0]
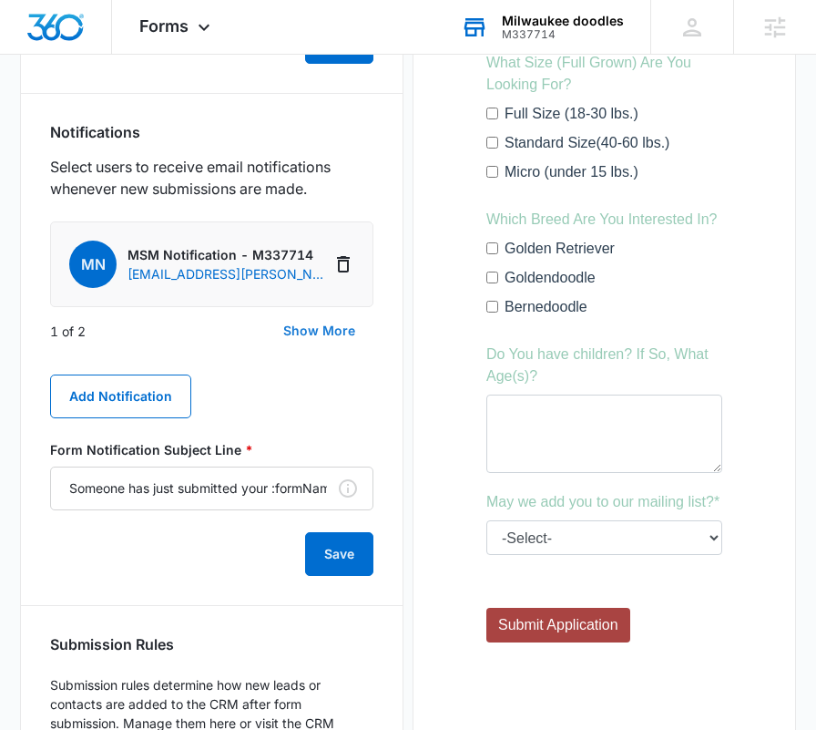
click at [335, 326] on button "Show More" at bounding box center [319, 331] width 108 height 44
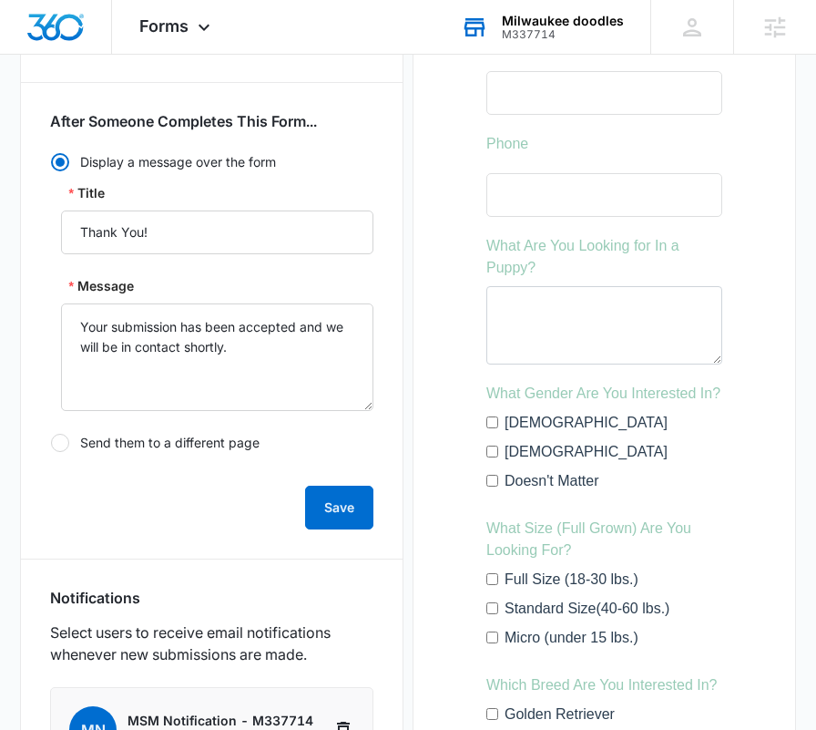
scroll to position [0, 0]
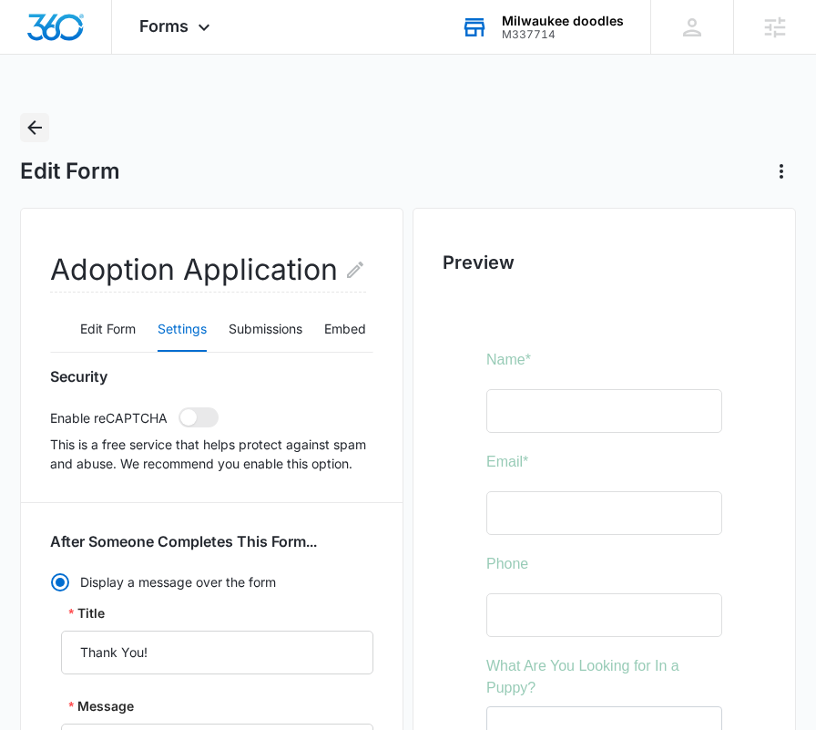
click at [32, 129] on icon "Back" at bounding box center [35, 127] width 15 height 15
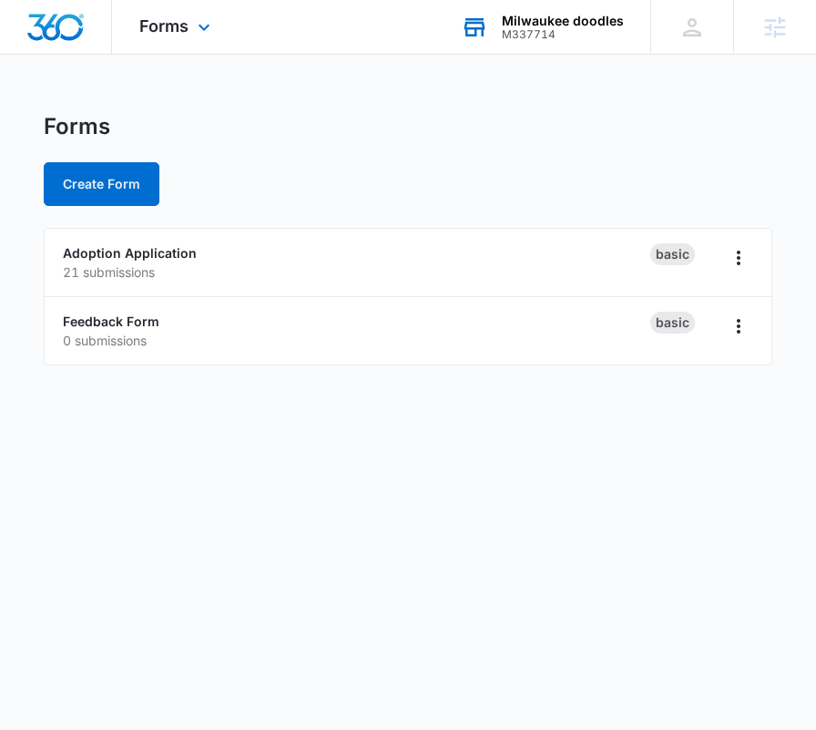
click at [81, 38] on img "Dashboard" at bounding box center [55, 27] width 58 height 27
